Goal: Task Accomplishment & Management: Manage account settings

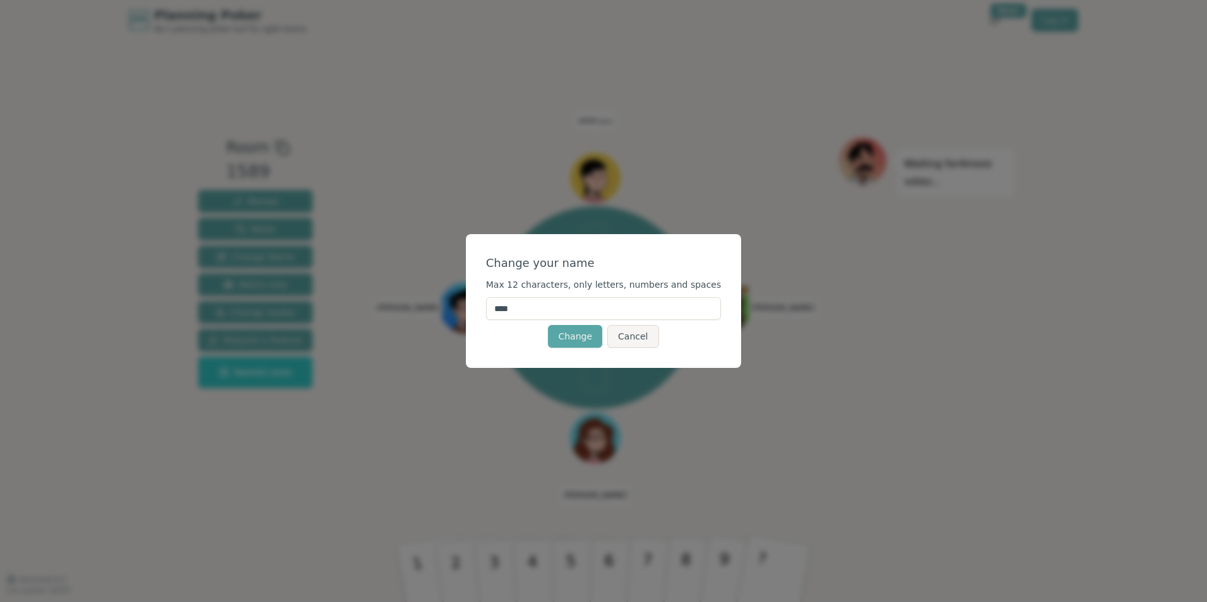
click at [589, 312] on input "****" at bounding box center [603, 308] width 235 height 23
type input "******"
click at [651, 286] on span "Max 12 characters, only letters, numbers and spaces" at bounding box center [603, 285] width 235 height 10
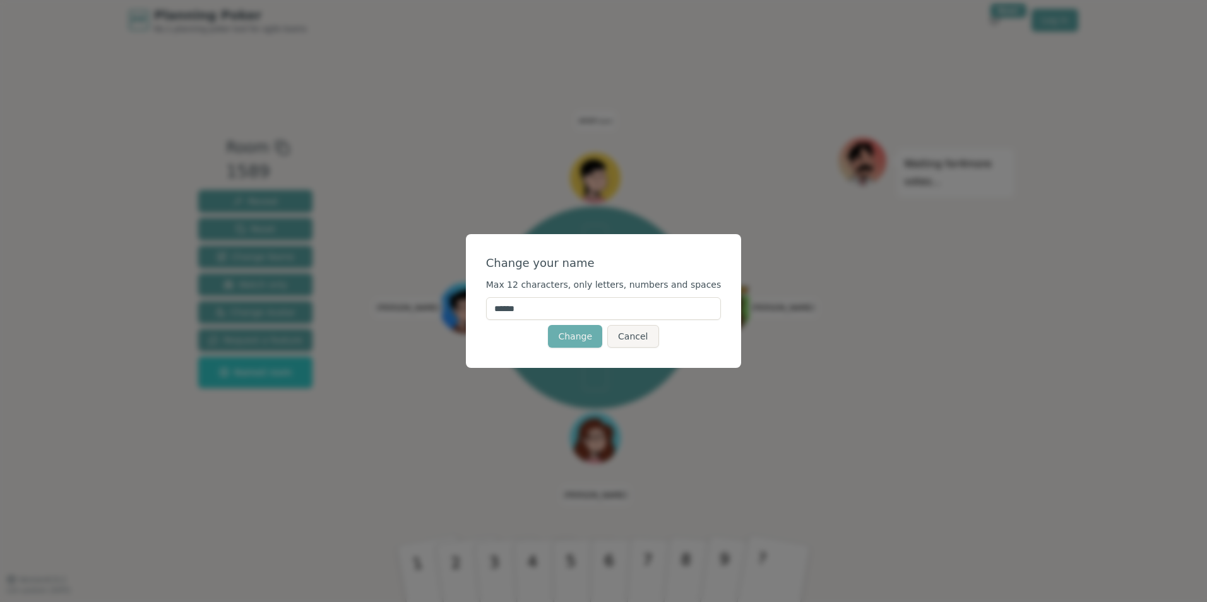
click at [585, 335] on button "Change" at bounding box center [575, 336] width 54 height 23
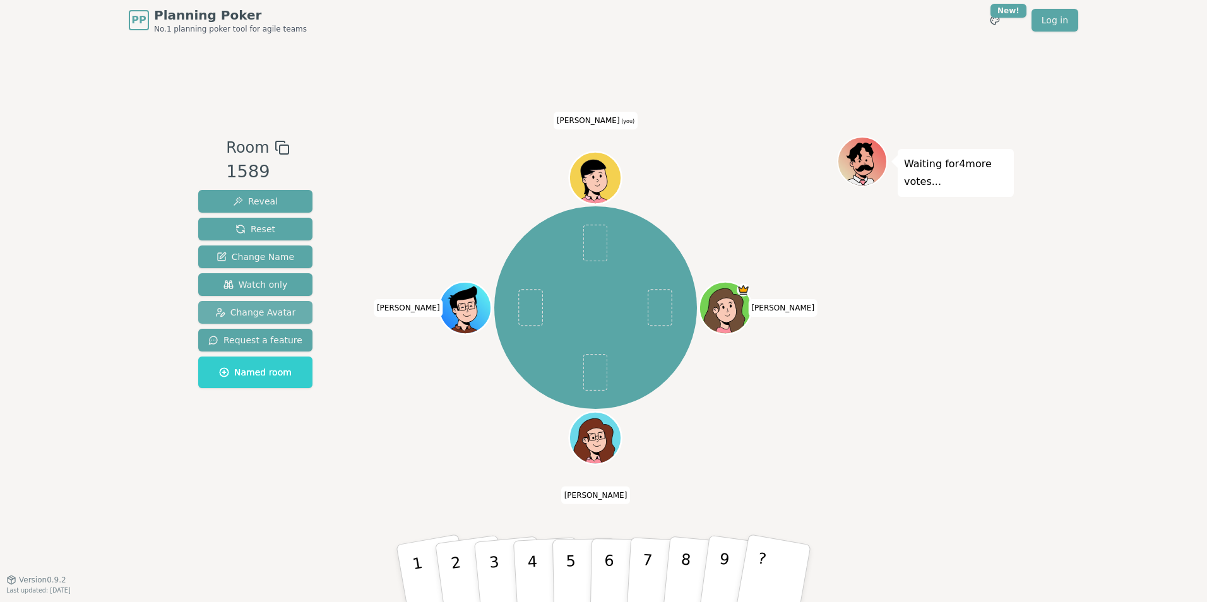
click at [224, 314] on span "Change Avatar" at bounding box center [255, 312] width 81 height 13
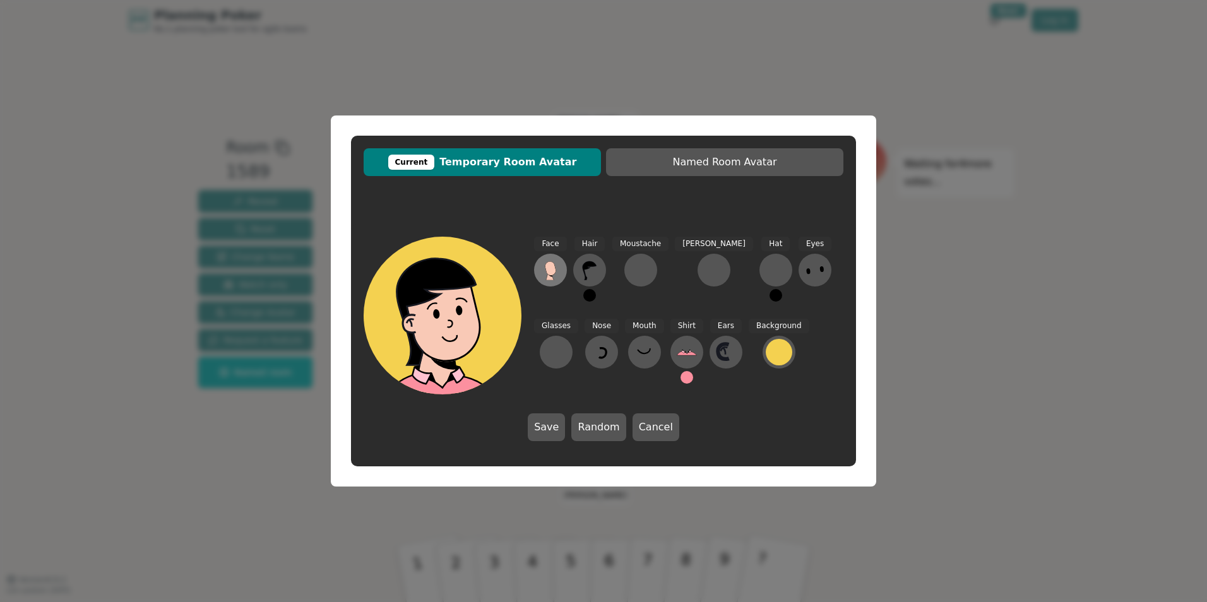
click at [553, 275] on g at bounding box center [550, 270] width 11 height 19
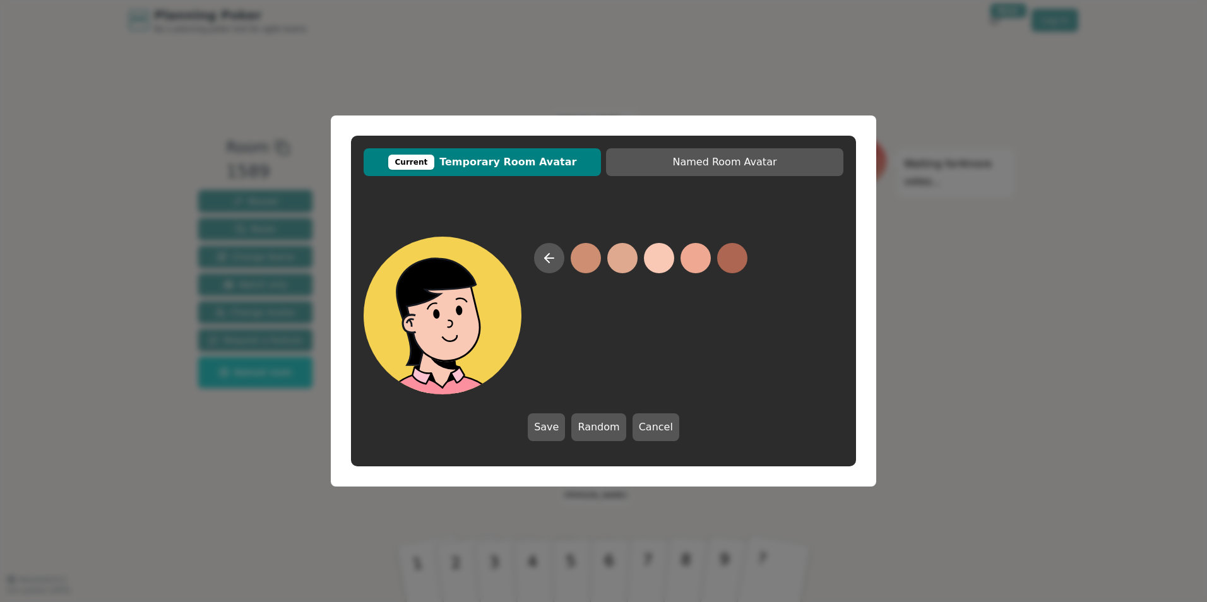
click at [655, 258] on button at bounding box center [659, 258] width 30 height 30
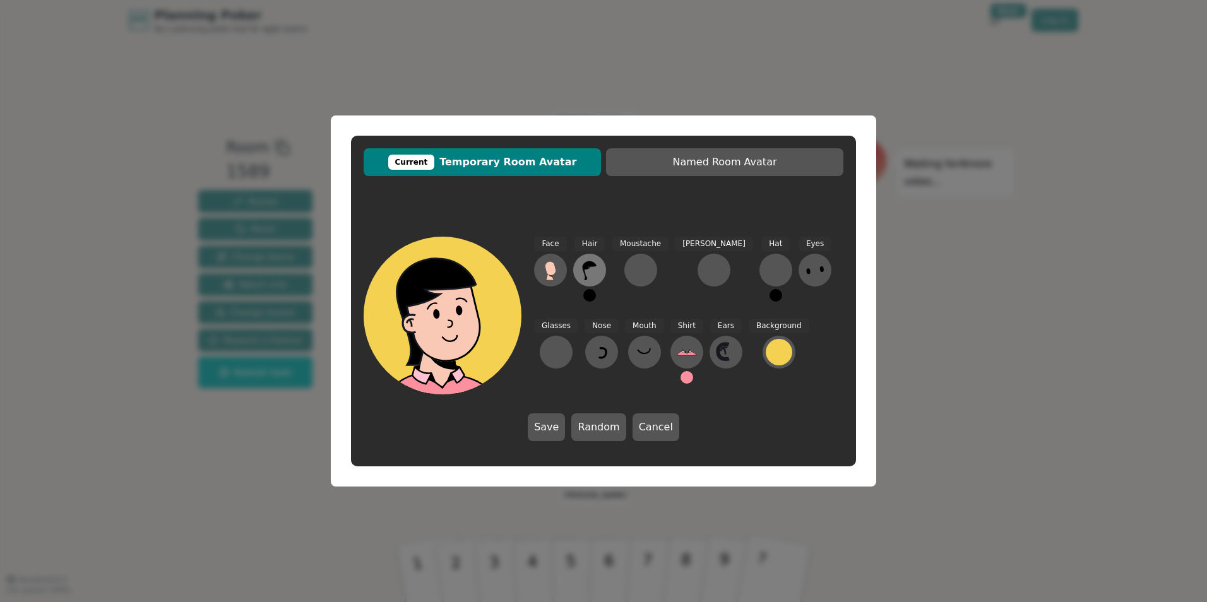
click at [595, 272] on icon at bounding box center [590, 270] width 20 height 20
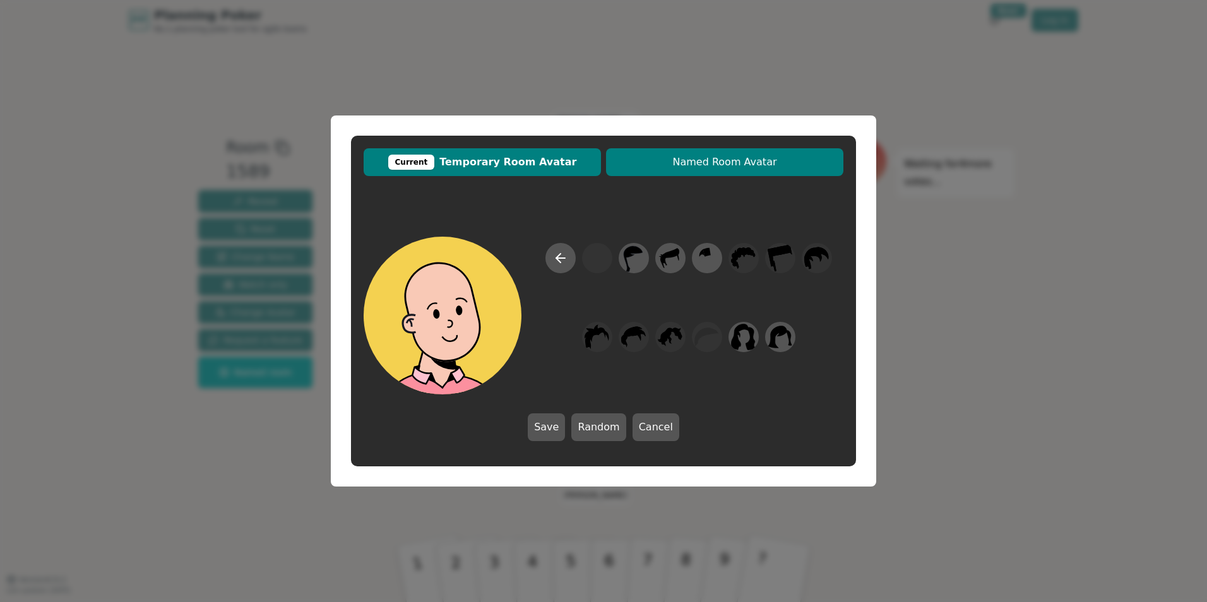
click at [686, 164] on span "Named Room Avatar" at bounding box center [724, 162] width 225 height 15
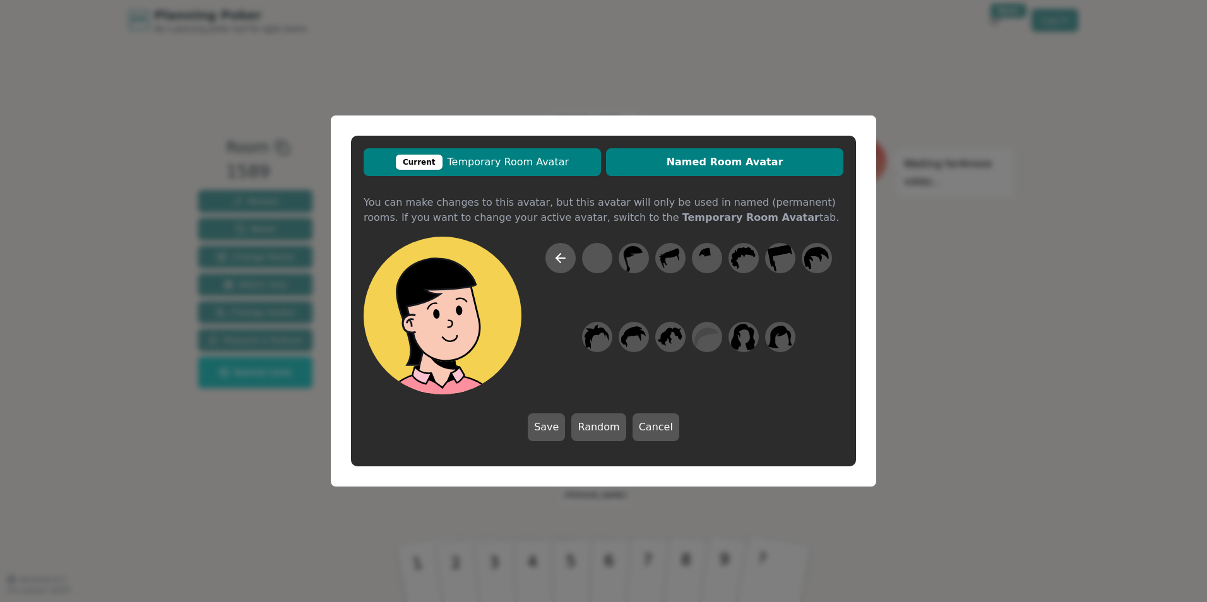
click at [549, 164] on span "Current Temporary Room Avatar" at bounding box center [482, 162] width 225 height 15
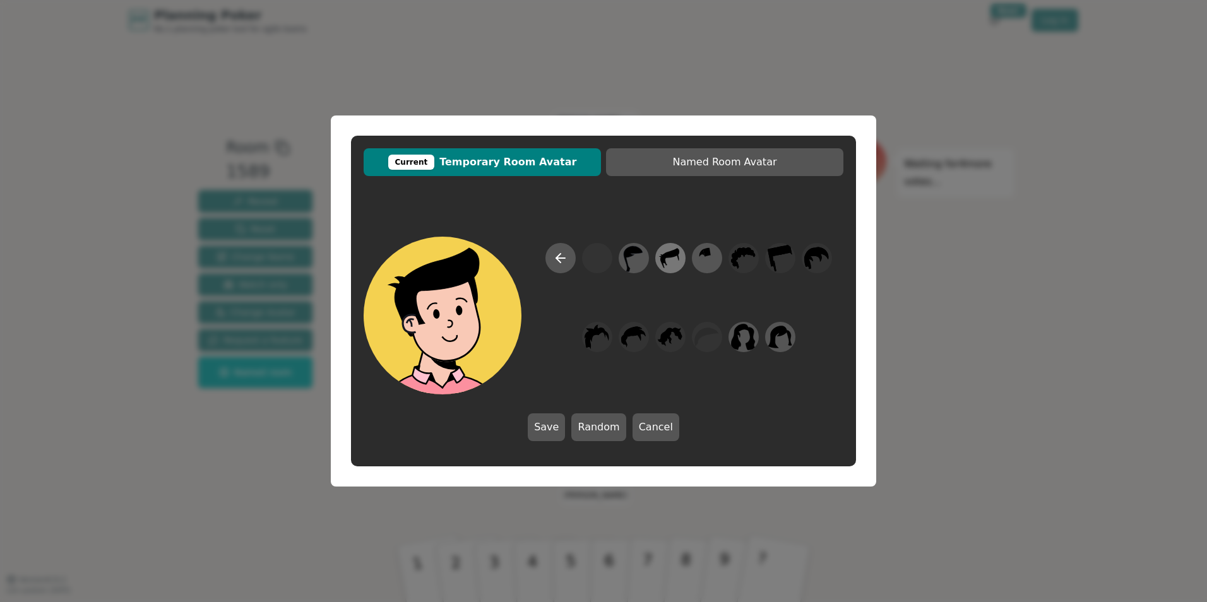
click at [682, 258] on icon at bounding box center [670, 258] width 25 height 28
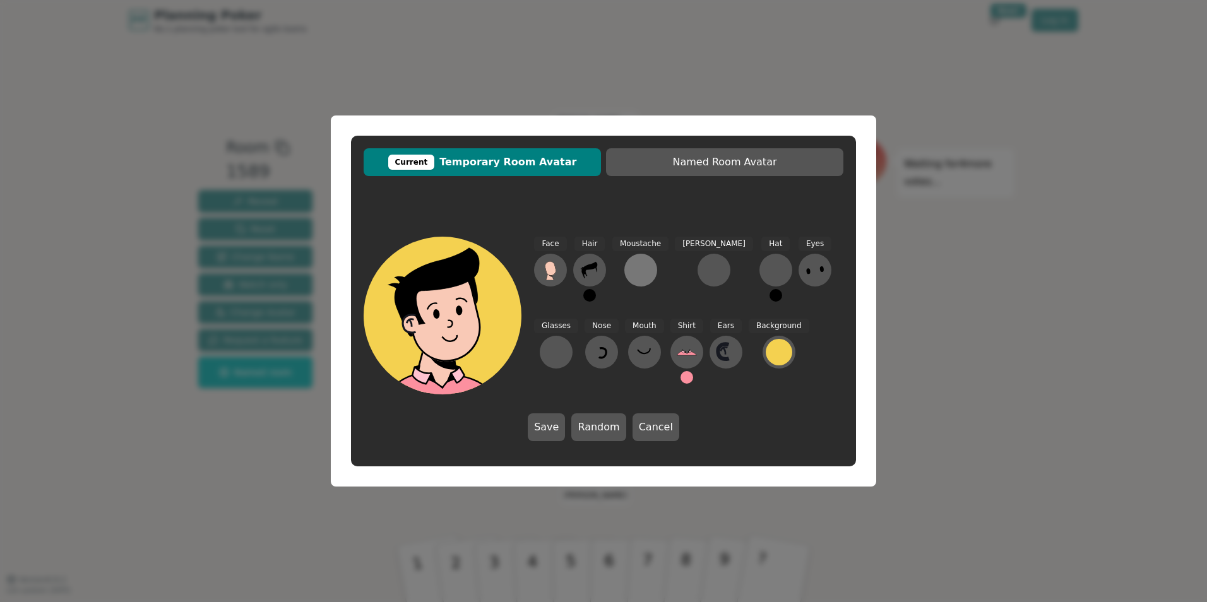
click at [648, 270] on button at bounding box center [640, 270] width 33 height 33
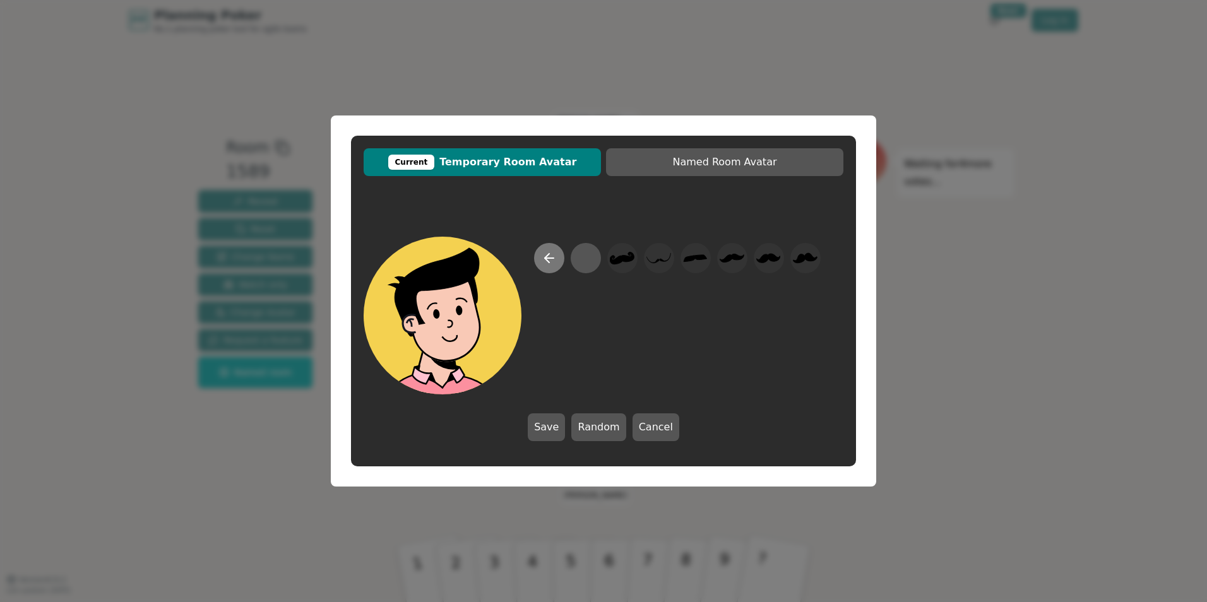
click at [557, 255] on button at bounding box center [549, 258] width 30 height 30
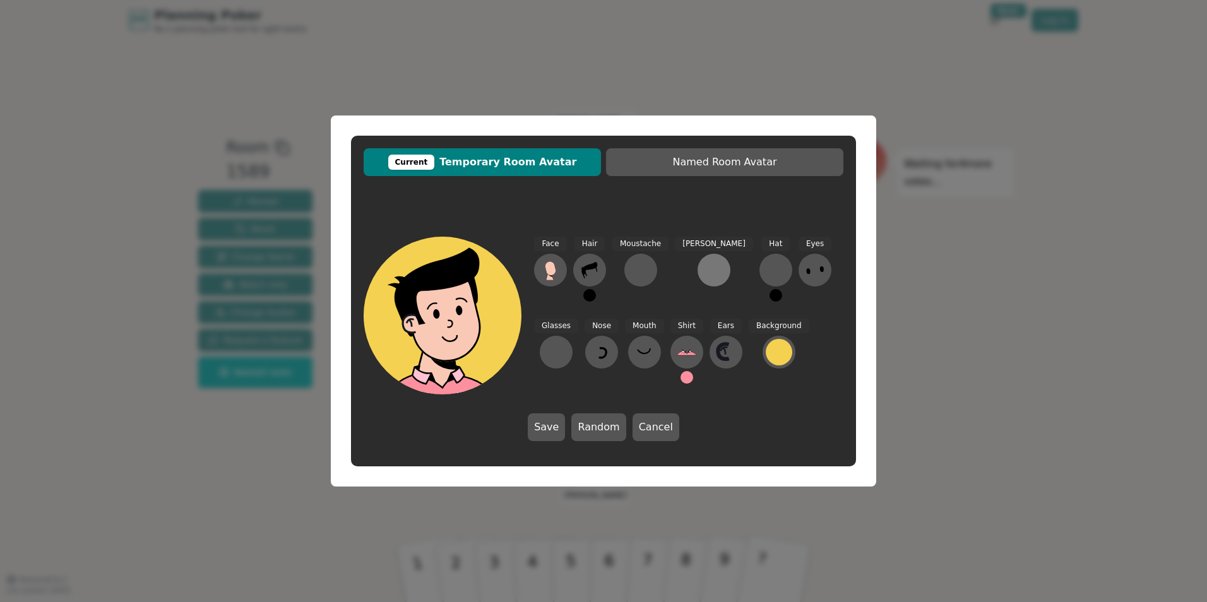
click at [704, 266] on div at bounding box center [714, 270] width 20 height 20
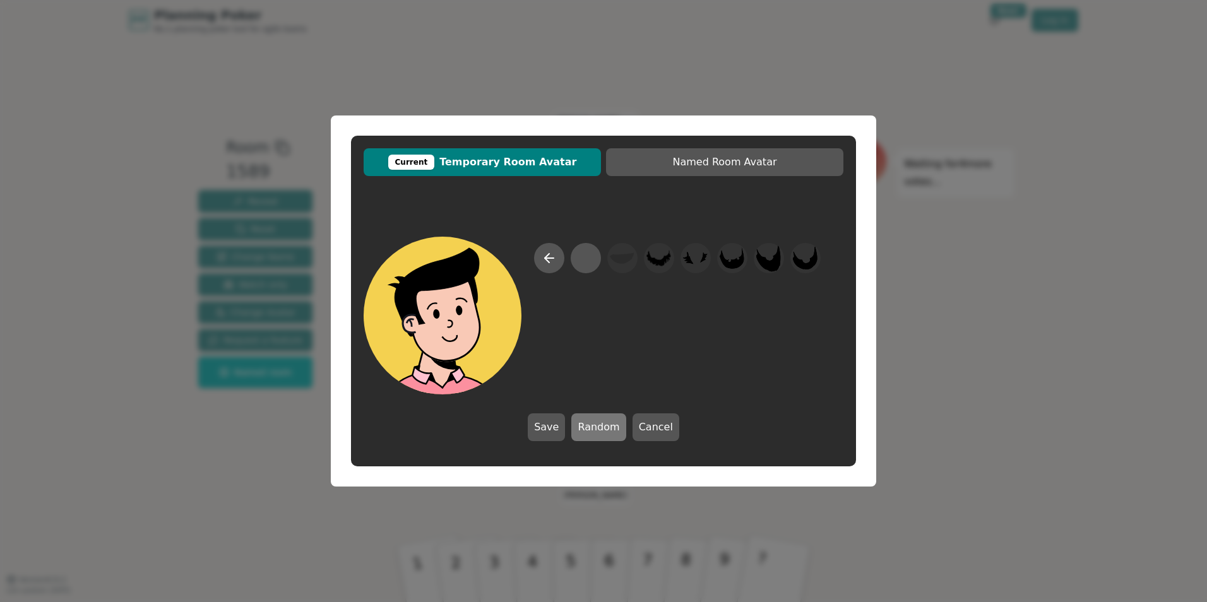
click at [616, 433] on button "Random" at bounding box center [598, 427] width 54 height 28
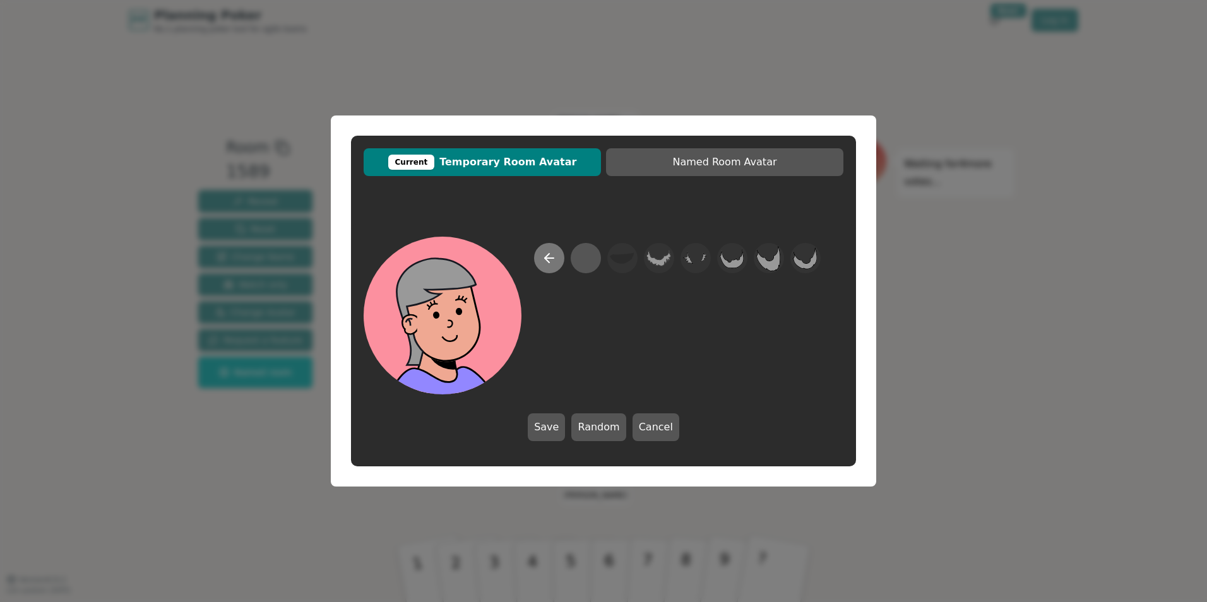
click at [545, 270] on button at bounding box center [549, 258] width 30 height 30
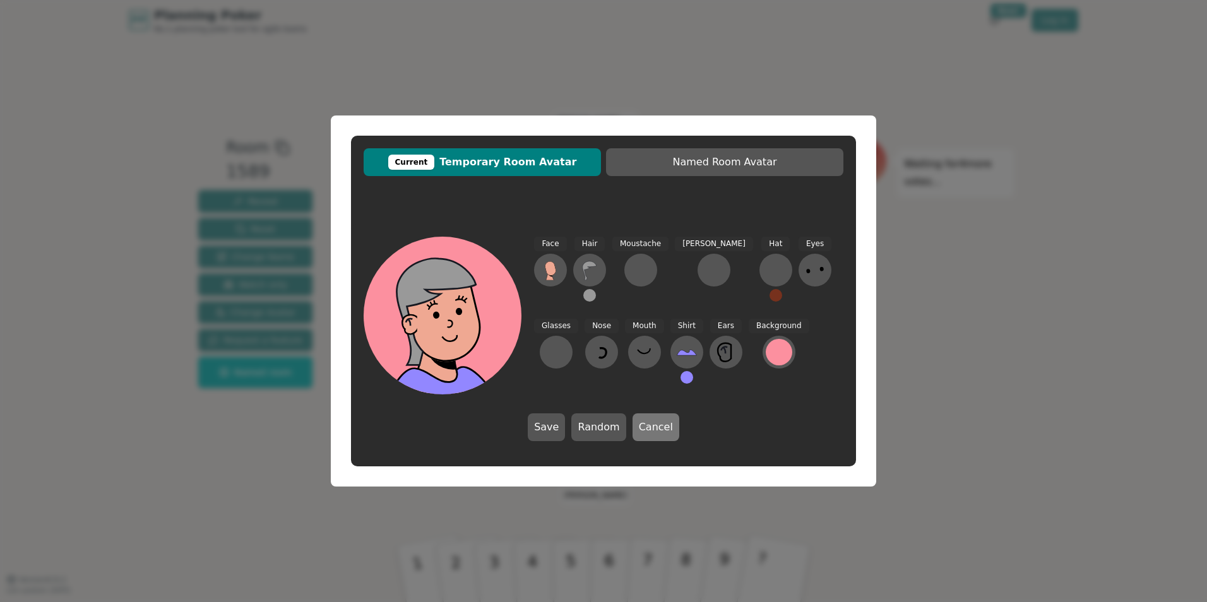
click at [654, 427] on button "Cancel" at bounding box center [656, 427] width 47 height 28
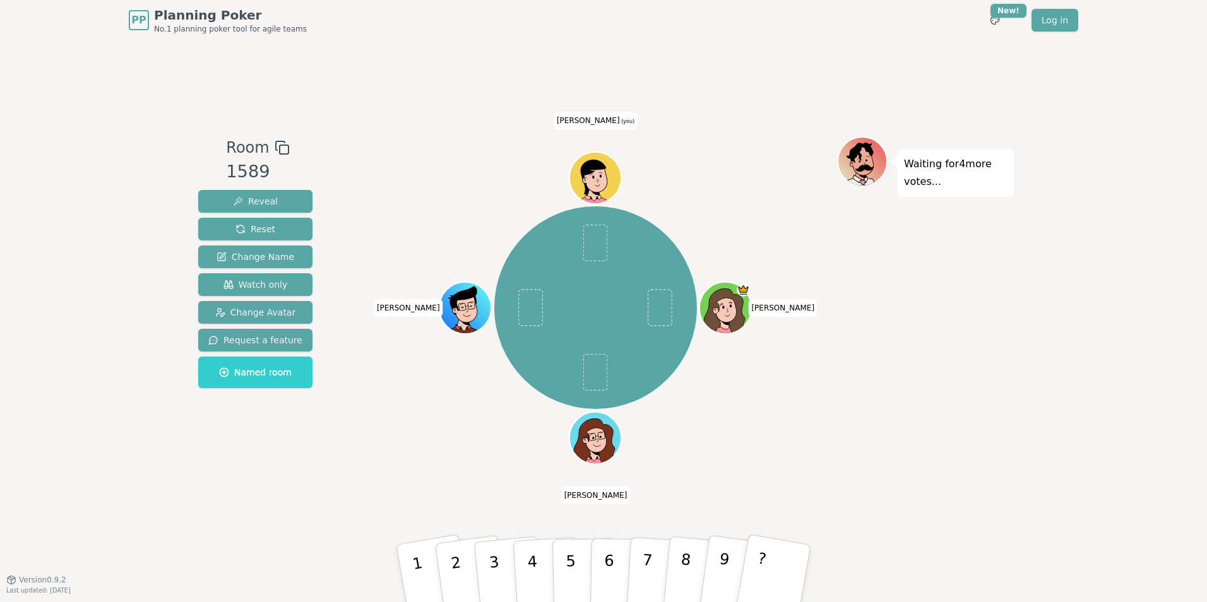
click at [605, 178] on icon at bounding box center [597, 177] width 51 height 6
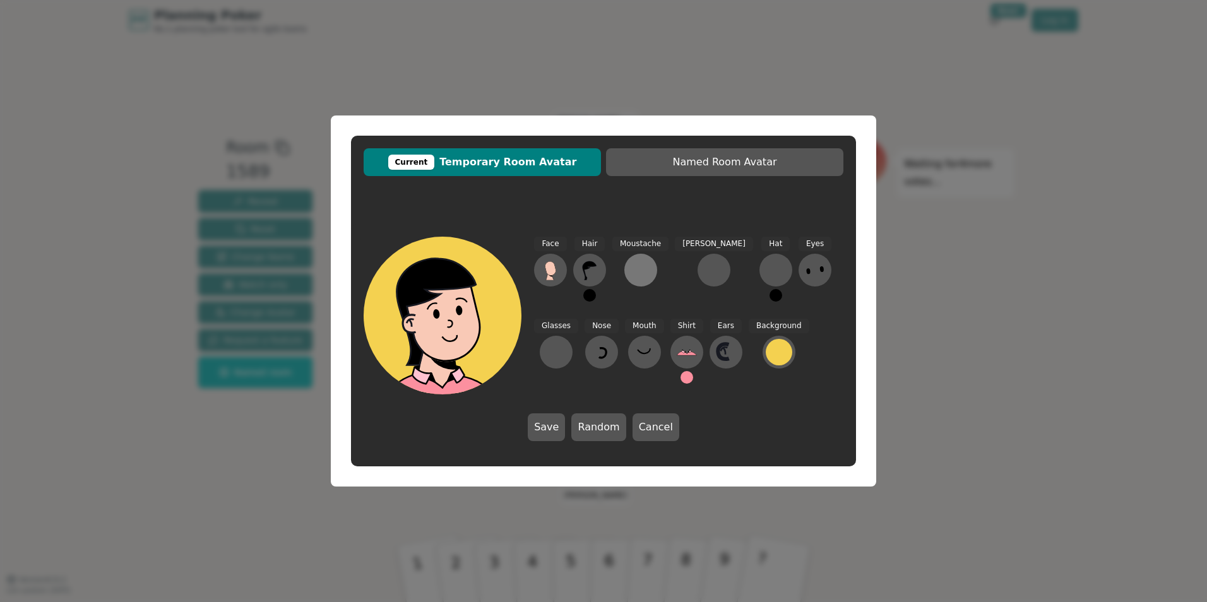
click at [638, 273] on div at bounding box center [641, 270] width 20 height 20
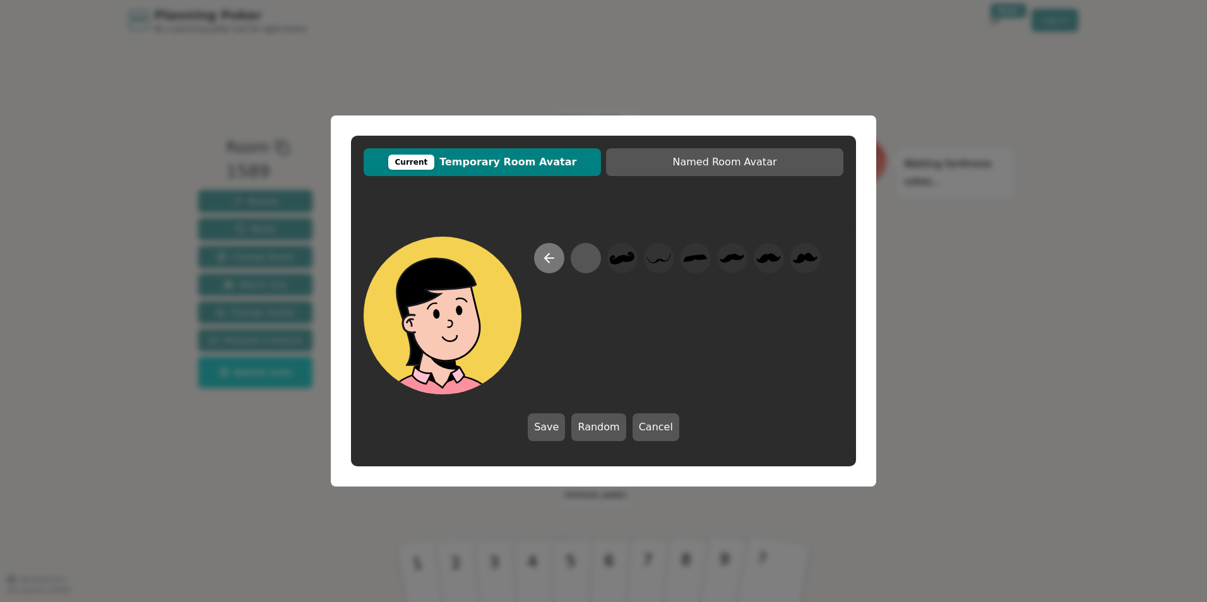
click at [551, 263] on icon at bounding box center [549, 258] width 15 height 15
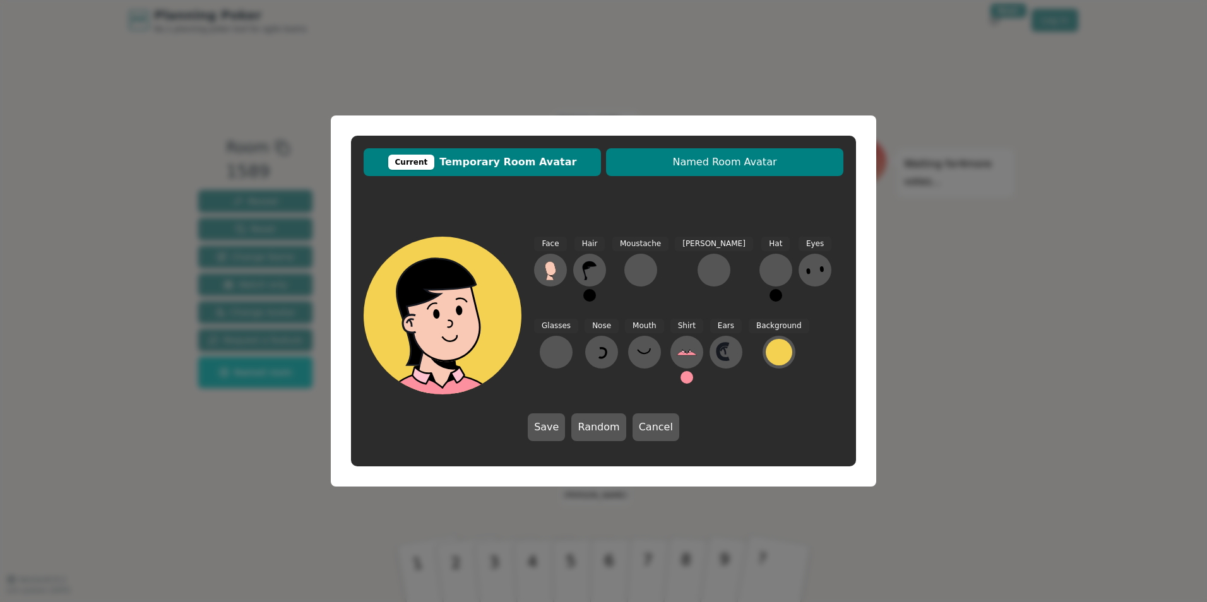
click at [666, 170] on button "Named Room Avatar" at bounding box center [724, 162] width 237 height 28
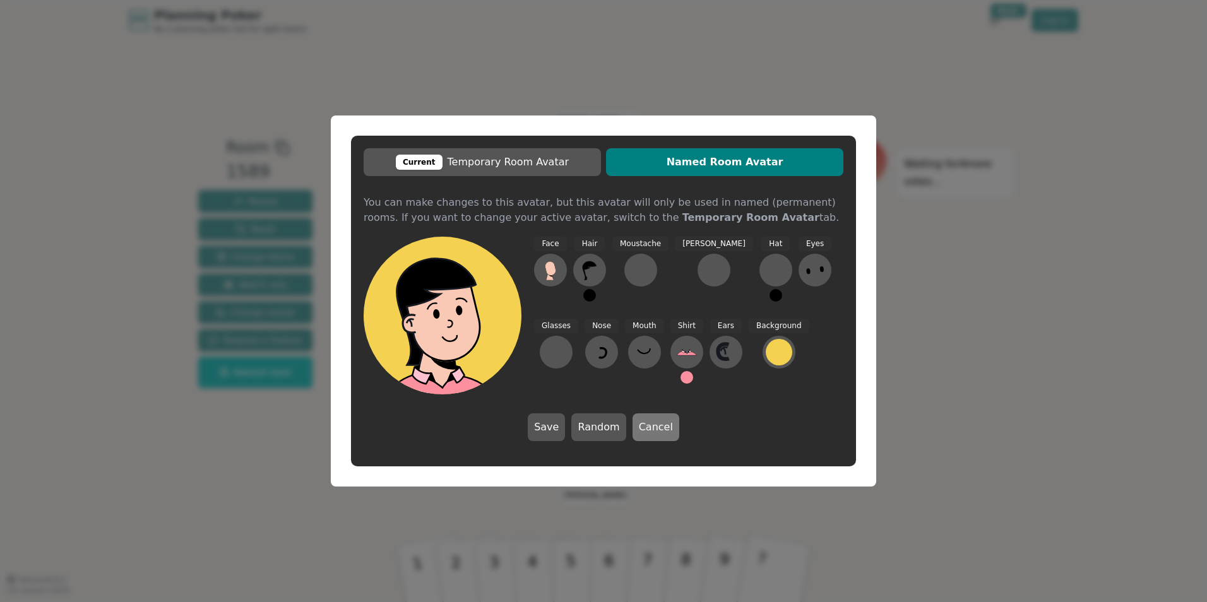
click at [639, 428] on button "Cancel" at bounding box center [656, 427] width 47 height 28
